Goal: Information Seeking & Learning: Learn about a topic

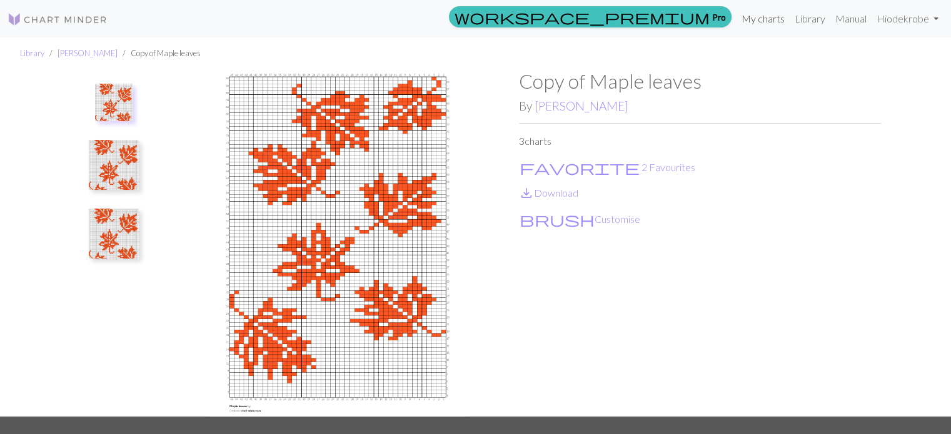
click at [772, 14] on link "My charts" at bounding box center [762, 18] width 53 height 25
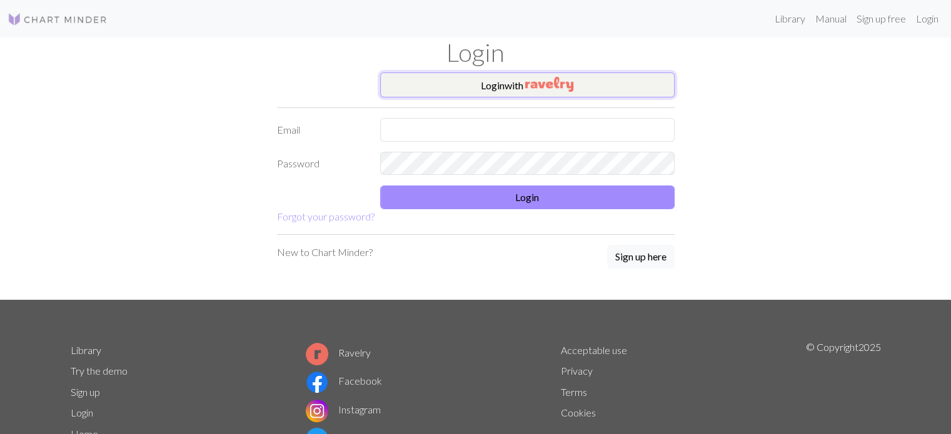
click at [428, 81] on button "Login with" at bounding box center [527, 85] width 294 height 25
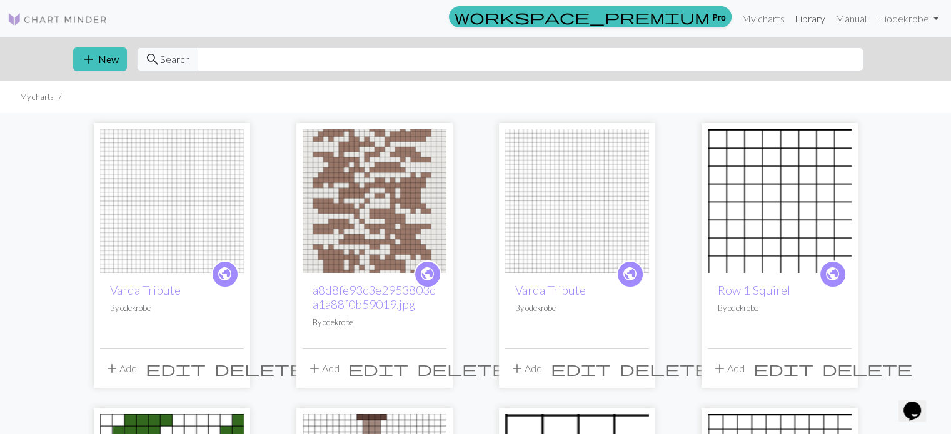
click at [800, 16] on link "Library" at bounding box center [810, 18] width 41 height 25
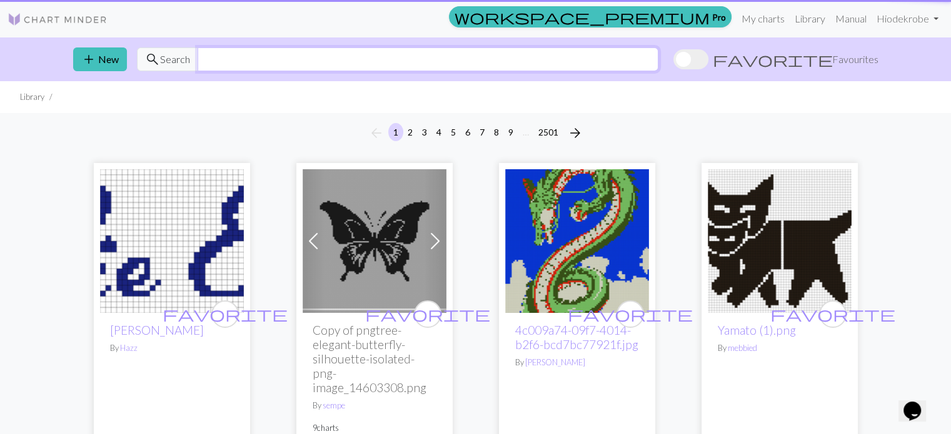
click at [422, 63] on input "text" at bounding box center [428, 60] width 461 height 24
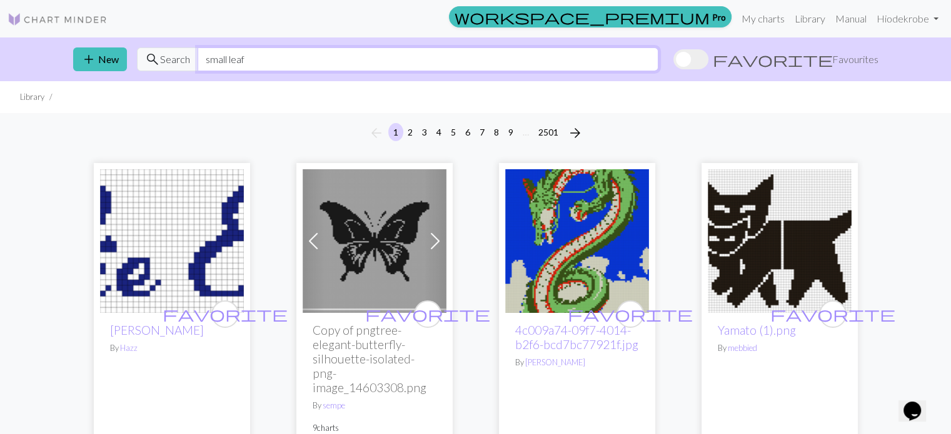
type input "small leaf"
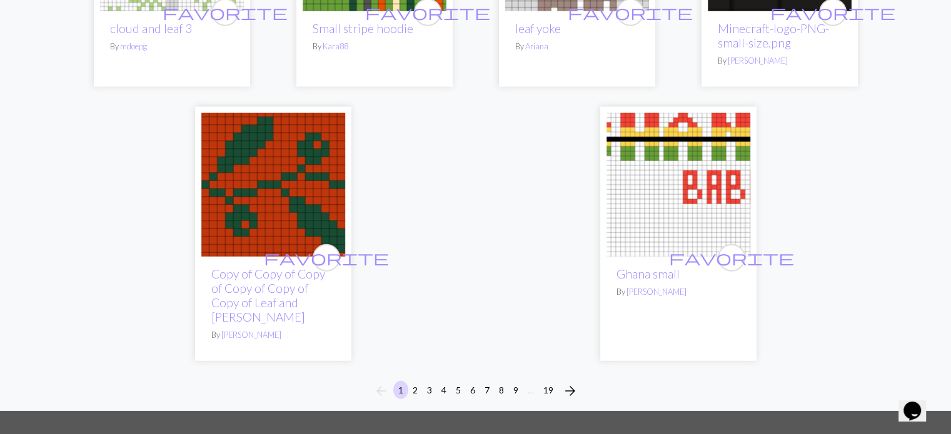
scroll to position [3191, 0]
